Goal: Check status: Check status

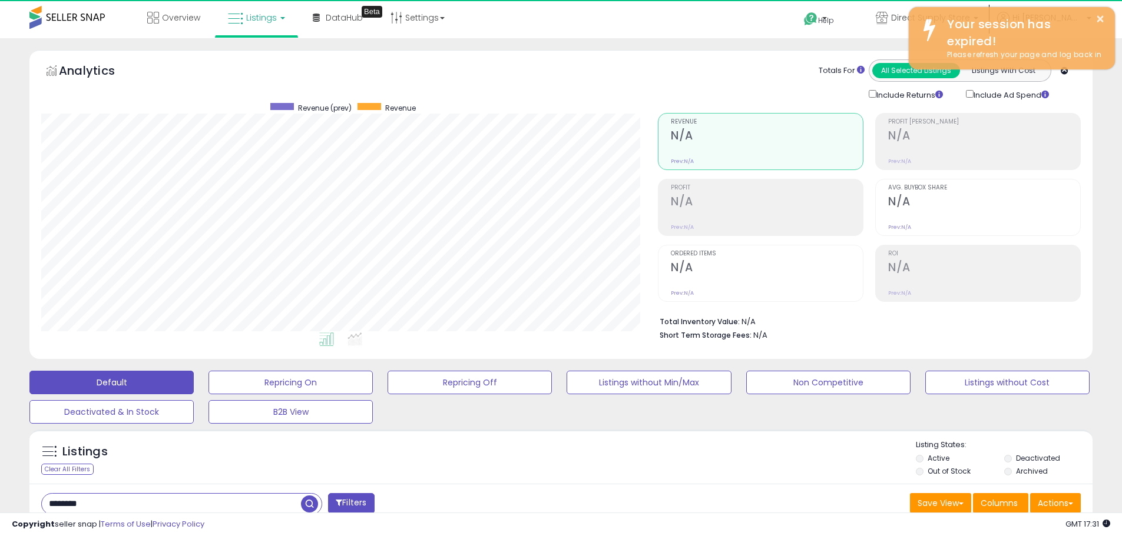
scroll to position [241, 617]
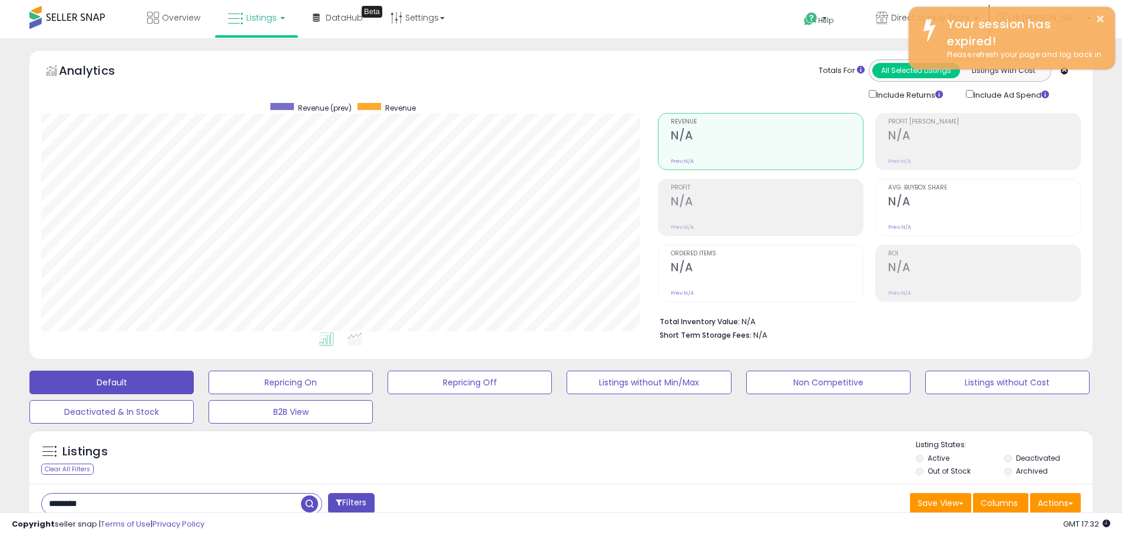
click at [620, 74] on div "Analytics Totals For All Selected Listings Listings With Cost Include Returns I…" at bounding box center [560, 80] width 1039 height 42
